Goal: Task Accomplishment & Management: Manage account settings

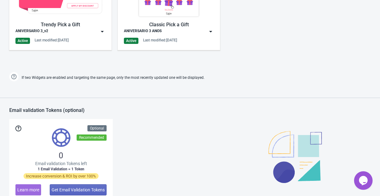
scroll to position [310, 0]
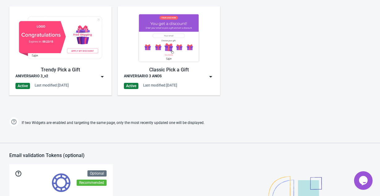
click at [102, 77] on img at bounding box center [102, 77] width 6 height 6
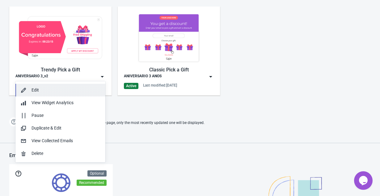
click at [54, 88] on div "Edit" at bounding box center [66, 90] width 69 height 6
